Goal: Information Seeking & Learning: Check status

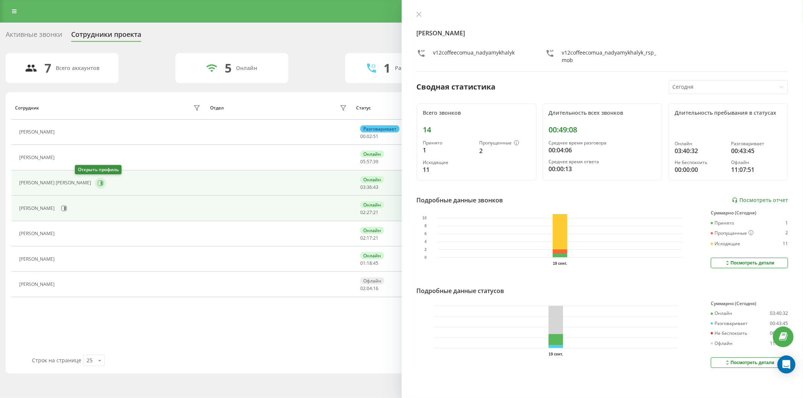
click at [95, 186] on button at bounding box center [100, 183] width 11 height 11
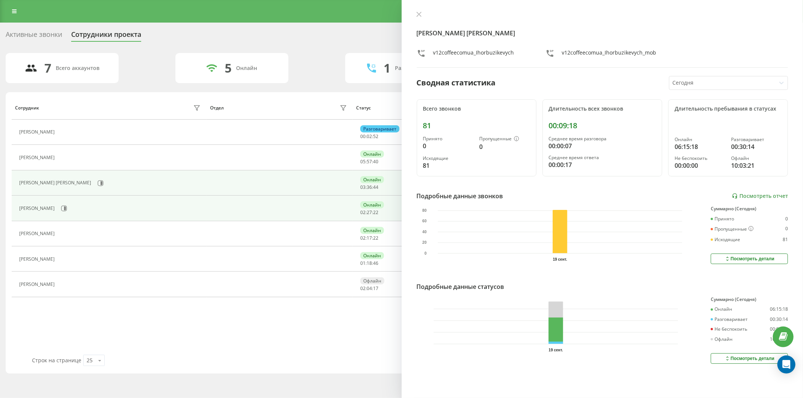
click at [91, 209] on div "[PERSON_NAME]" at bounding box center [110, 208] width 183 height 13
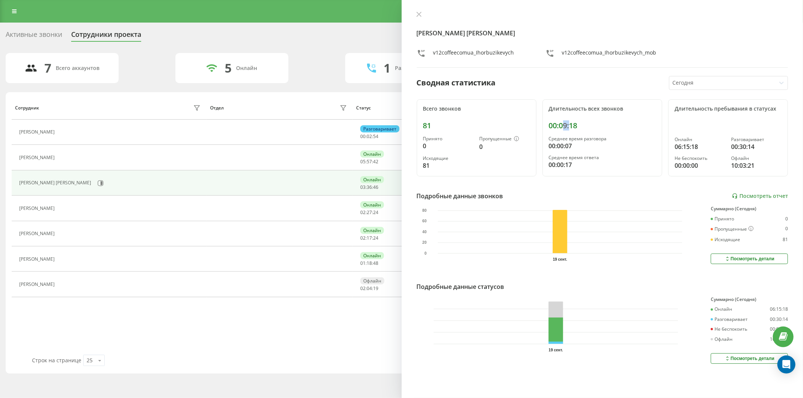
drag, startPoint x: 561, startPoint y: 128, endPoint x: 568, endPoint y: 127, distance: 6.9
click at [568, 127] on div "00:09:18" at bounding box center [602, 125] width 107 height 9
click at [569, 127] on div "00:09:18" at bounding box center [602, 125] width 107 height 9
drag, startPoint x: 438, startPoint y: 125, endPoint x: 421, endPoint y: 125, distance: 17.3
click at [421, 125] on div "Всего звонков 81 Принято 0 Пропущенные 0 Исходящие 81" at bounding box center [477, 138] width 120 height 78
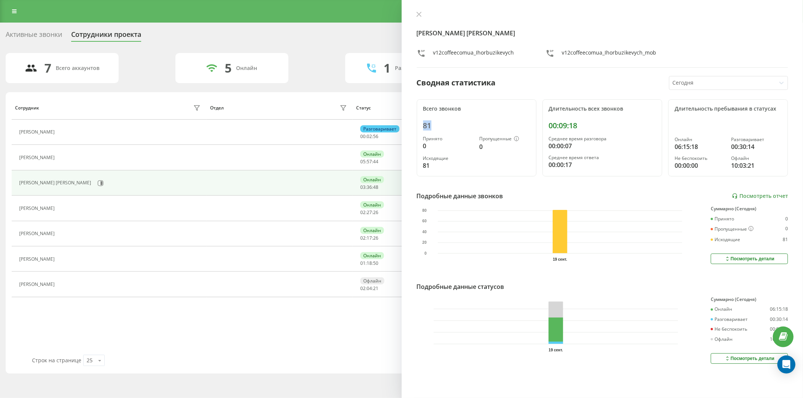
click at [427, 126] on div "81" at bounding box center [476, 125] width 107 height 9
click at [468, 129] on div "81" at bounding box center [476, 125] width 107 height 9
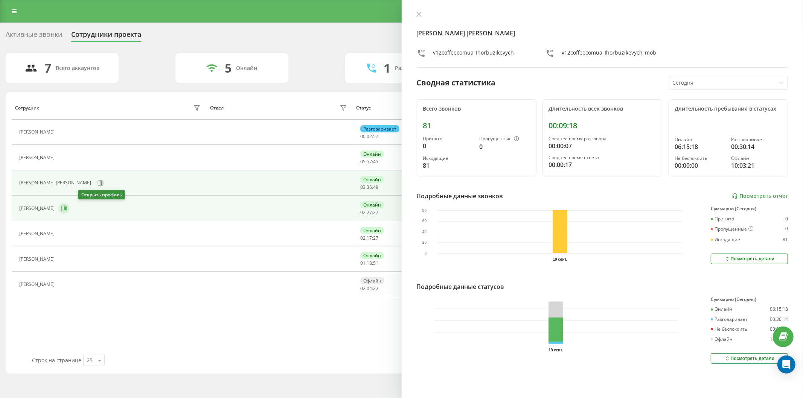
click at [66, 209] on icon at bounding box center [65, 209] width 2 height 4
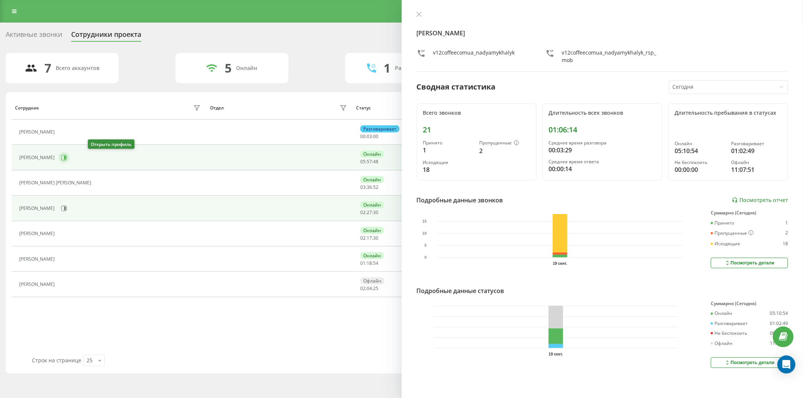
click at [67, 157] on icon at bounding box center [64, 158] width 6 height 6
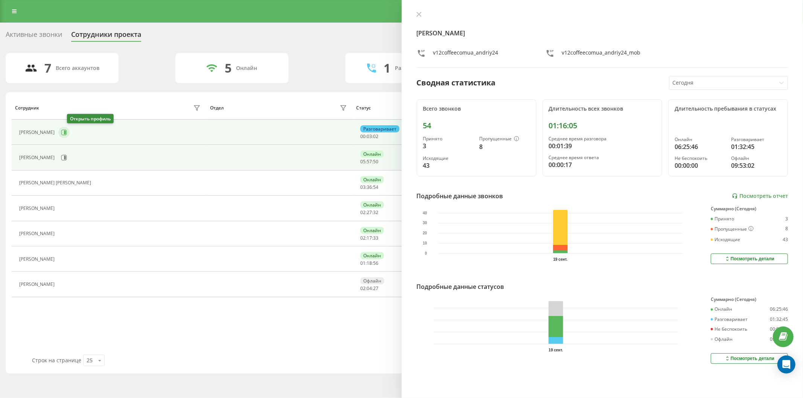
click at [66, 131] on icon at bounding box center [65, 133] width 2 height 4
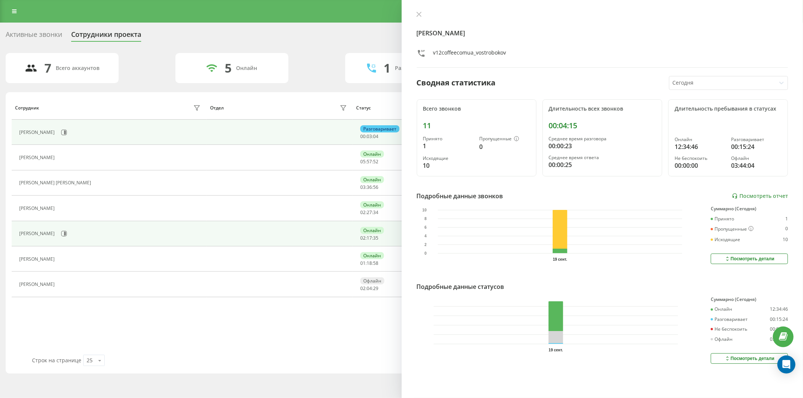
click at [56, 233] on div "[PERSON_NAME]" at bounding box center [37, 233] width 37 height 5
click at [76, 234] on div "[PERSON_NAME]" at bounding box center [110, 233] width 183 height 13
click at [67, 232] on icon at bounding box center [64, 234] width 6 height 6
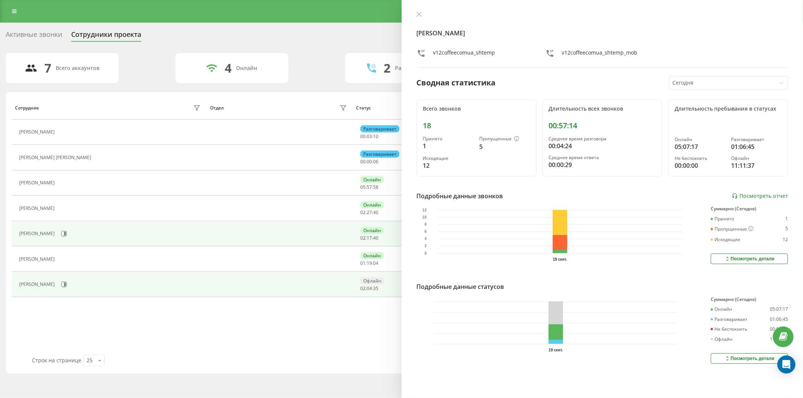
click at [95, 289] on div "[PERSON_NAME]" at bounding box center [110, 284] width 183 height 13
click at [67, 287] on icon at bounding box center [64, 285] width 6 height 6
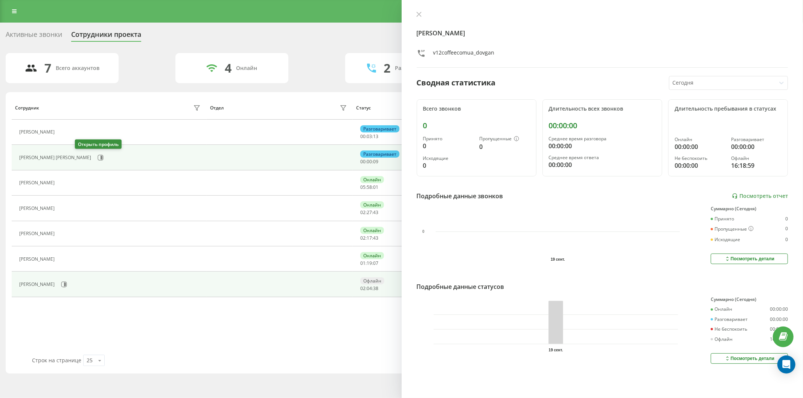
click at [87, 157] on div "[PERSON_NAME] [PERSON_NAME]" at bounding box center [110, 157] width 183 height 13
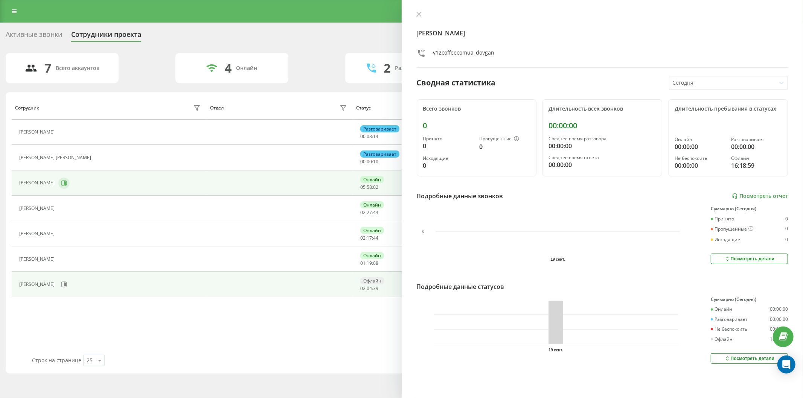
click at [67, 181] on icon at bounding box center [64, 183] width 6 height 6
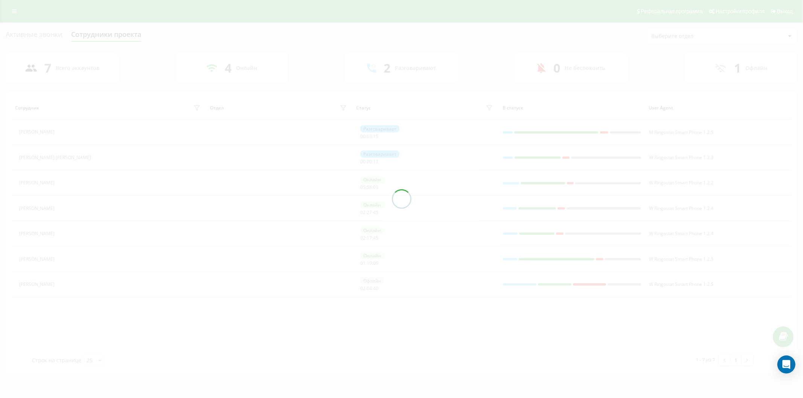
click at [72, 211] on div at bounding box center [401, 199] width 803 height 398
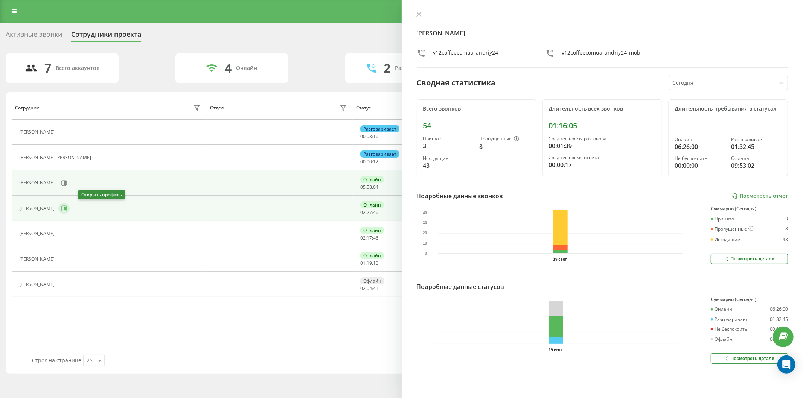
click at [66, 208] on icon at bounding box center [65, 209] width 2 height 4
